Goal: Task Accomplishment & Management: Manage account settings

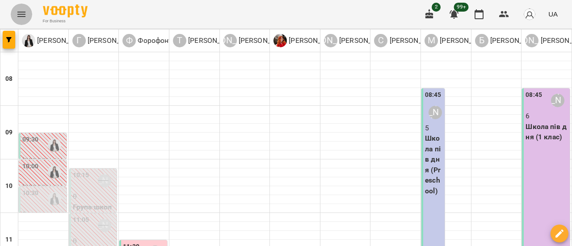
click at [13, 13] on button "Menu" at bounding box center [21, 14] width 21 height 21
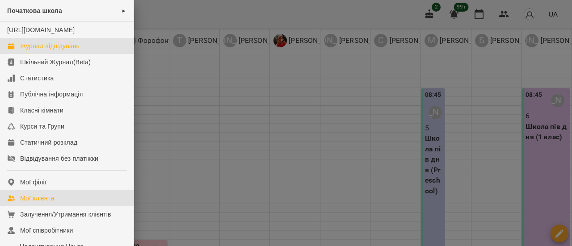
click at [57, 206] on link "Мої клієнти" at bounding box center [67, 198] width 134 height 16
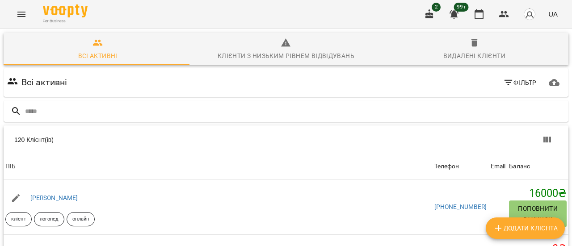
click at [519, 81] on span "Фільтр" at bounding box center [520, 82] width 34 height 11
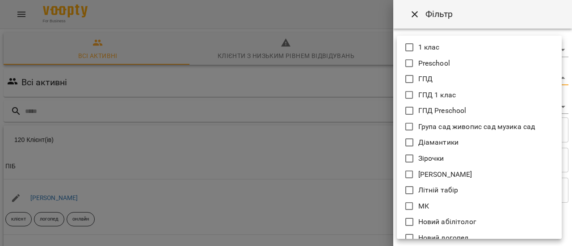
click at [555, 78] on body "For Business 2 99+ UA Всі активні Клієнти з низьким рівнем відвідувань Видалені…" at bounding box center [286, 233] width 572 height 467
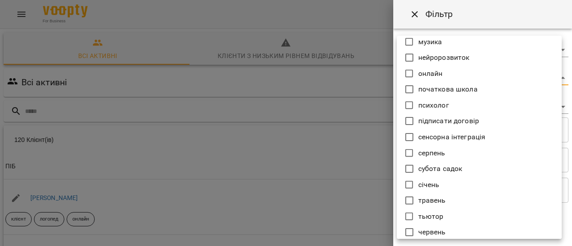
scroll to position [646, 0]
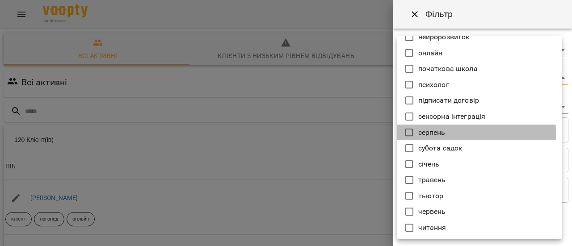
click at [409, 133] on icon at bounding box center [409, 132] width 11 height 11
type input "*******"
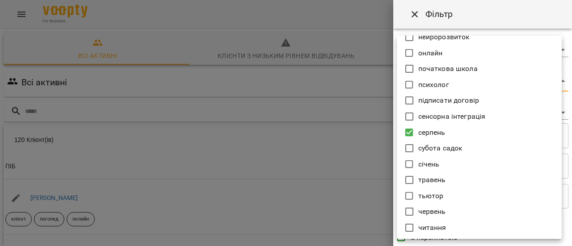
click at [369, 164] on div at bounding box center [286, 123] width 572 height 246
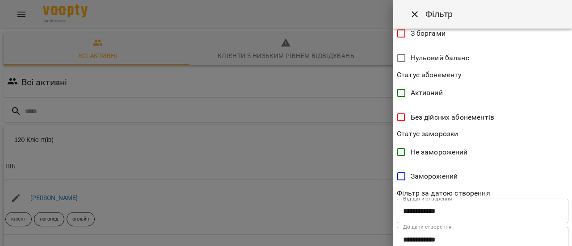
scroll to position [257, 0]
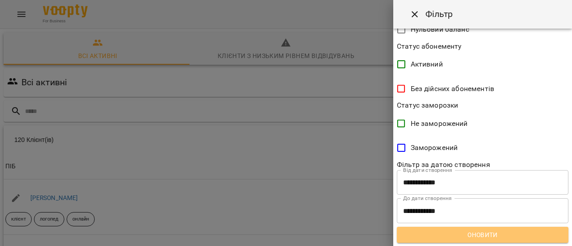
click at [493, 235] on span "Оновити" at bounding box center [482, 235] width 157 height 11
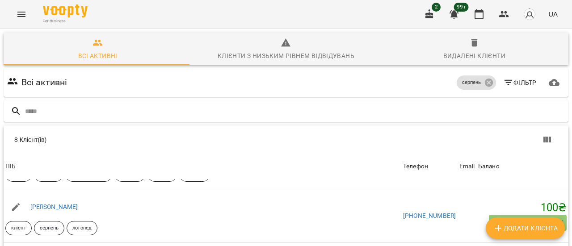
scroll to position [53, 0]
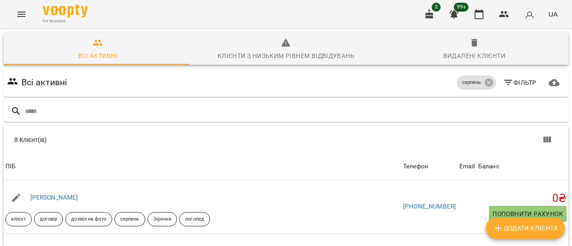
click at [28, 13] on button "Menu" at bounding box center [21, 14] width 21 height 21
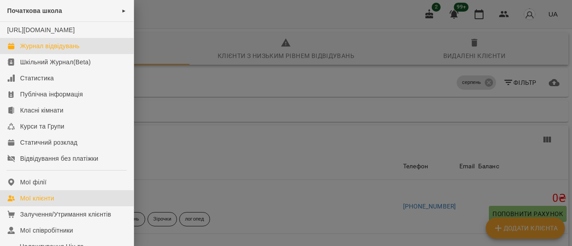
click at [46, 50] on div "Журнал відвідувань" at bounding box center [49, 46] width 59 height 9
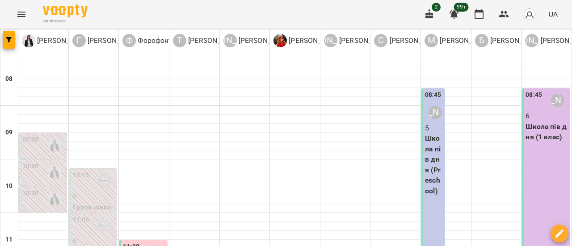
click at [21, 17] on icon "Menu" at bounding box center [21, 14] width 8 height 5
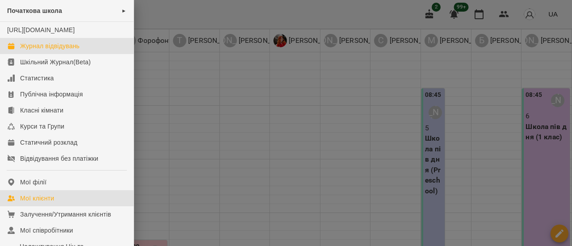
click at [29, 203] on div "Мої клієнти" at bounding box center [37, 198] width 34 height 9
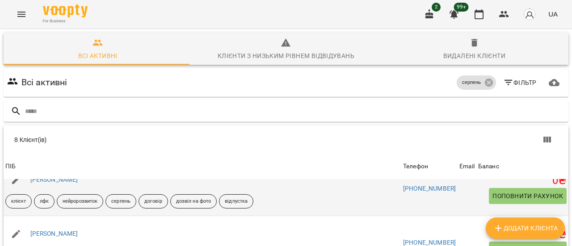
scroll to position [223, 0]
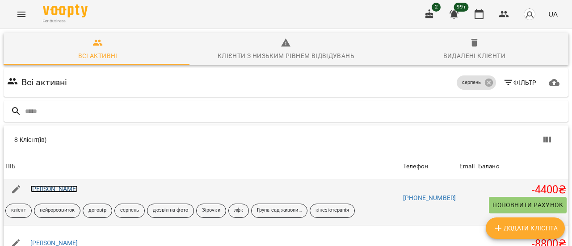
click at [67, 191] on link "[PERSON_NAME]" at bounding box center [54, 188] width 48 height 7
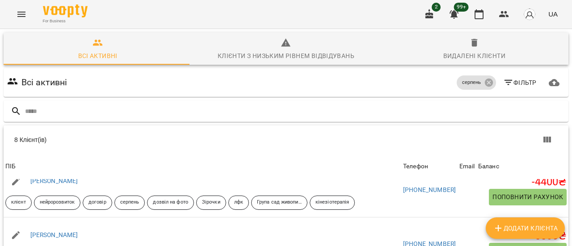
scroll to position [231, 0]
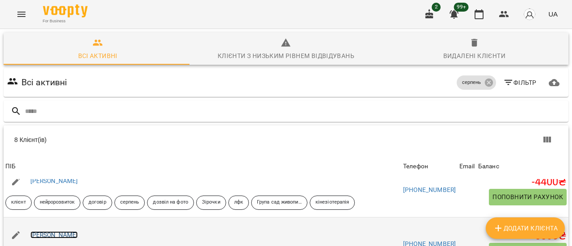
click at [78, 236] on link "[PERSON_NAME]" at bounding box center [54, 234] width 48 height 7
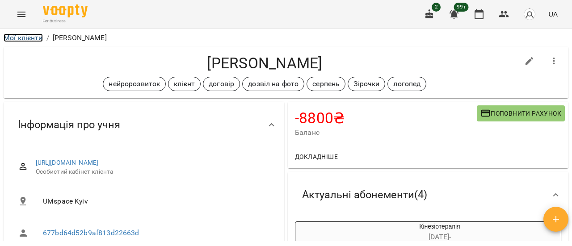
click at [33, 37] on link "Мої клієнти" at bounding box center [23, 38] width 39 height 8
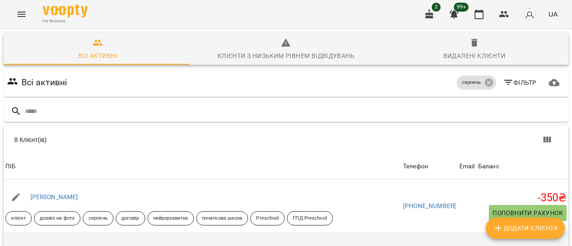
scroll to position [45, 0]
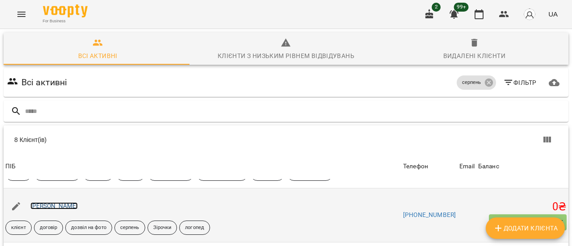
click at [65, 202] on link "[PERSON_NAME]" at bounding box center [54, 205] width 48 height 7
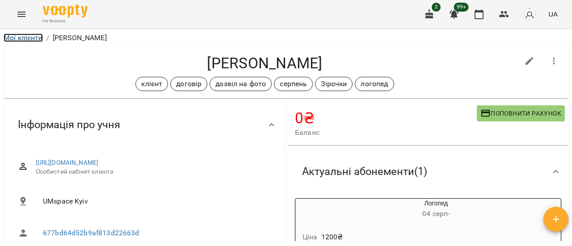
click at [34, 35] on link "Мої клієнти" at bounding box center [23, 38] width 39 height 8
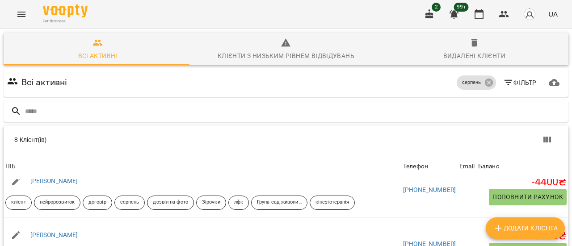
scroll to position [134, 0]
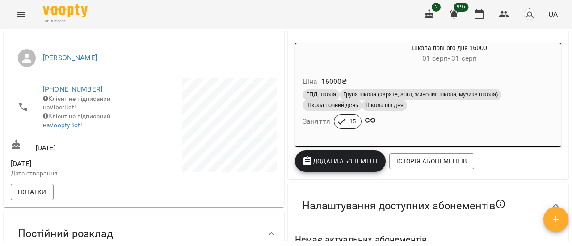
scroll to position [223, 0]
